Goal: Transaction & Acquisition: Purchase product/service

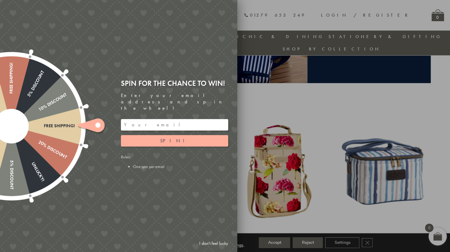
scroll to position [199, 0]
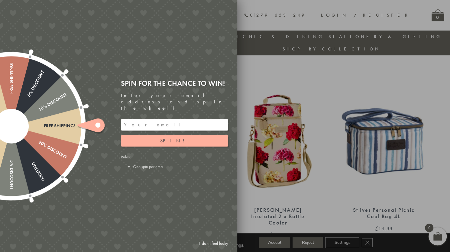
click at [219, 242] on link "I don't feel lucky" at bounding box center [213, 243] width 35 height 11
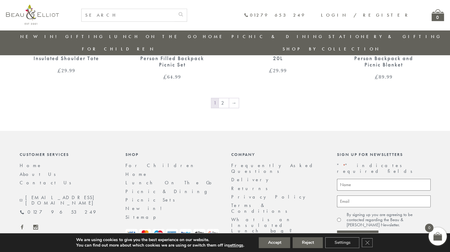
scroll to position [1084, 0]
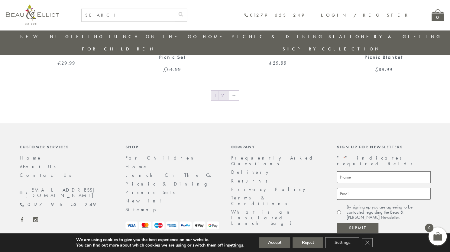
click at [223, 91] on link "2" at bounding box center [224, 96] width 10 height 10
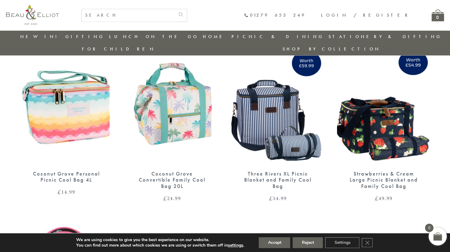
scroll to position [622, 0]
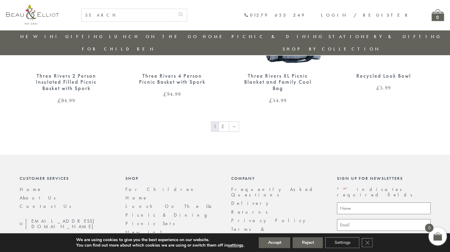
scroll to position [851, 0]
click at [223, 121] on link "2" at bounding box center [224, 126] width 10 height 10
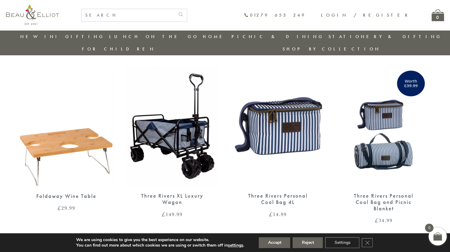
scroll to position [0, 0]
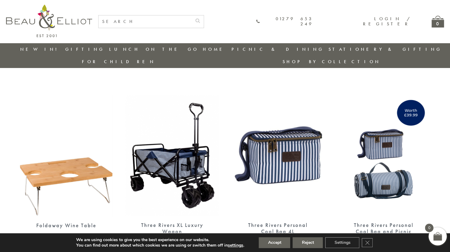
click at [381, 169] on img at bounding box center [384, 155] width 94 height 121
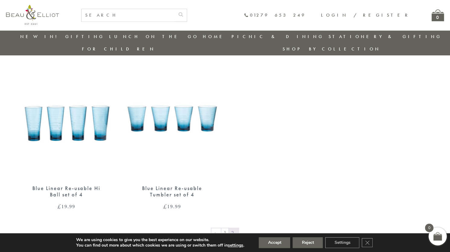
scroll to position [380, 0]
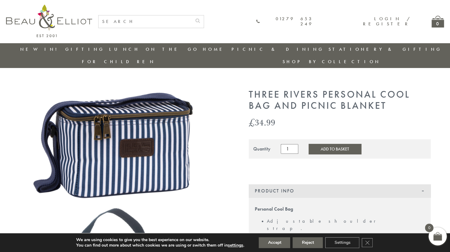
click at [122, 136] on img at bounding box center [126, 215] width 212 height 252
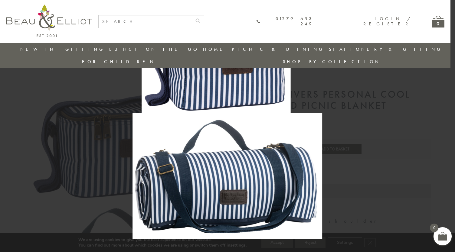
click at [29, 132] on div at bounding box center [227, 126] width 455 height 252
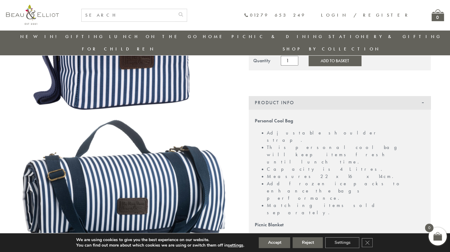
scroll to position [75, 0]
